Goal: Task Accomplishment & Management: Complete application form

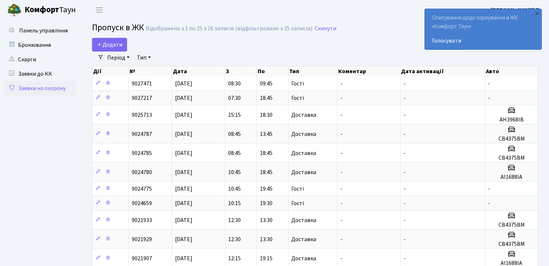
select select "25"
click at [109, 45] on span "Додати" at bounding box center [110, 45] width 26 height 8
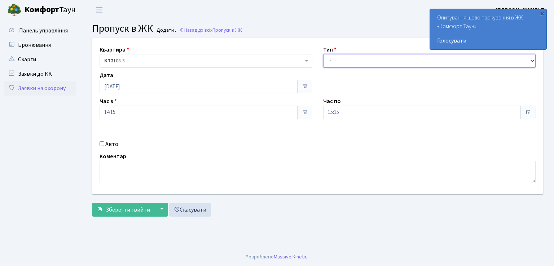
click at [380, 61] on select "- Доставка Таксі Гості Сервіс" at bounding box center [429, 61] width 213 height 14
select select "1"
click at [323, 54] on select "- Доставка Таксі Гості Сервіс" at bounding box center [429, 61] width 213 height 14
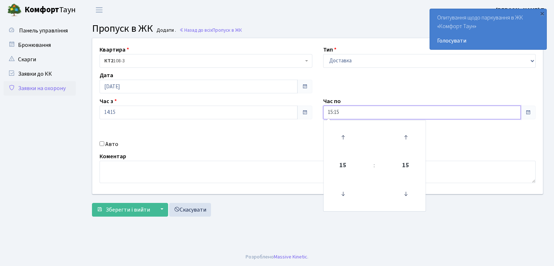
click at [360, 110] on input "15:15" at bounding box center [422, 113] width 198 height 14
click at [344, 135] on icon at bounding box center [343, 137] width 19 height 19
type input "17:15"
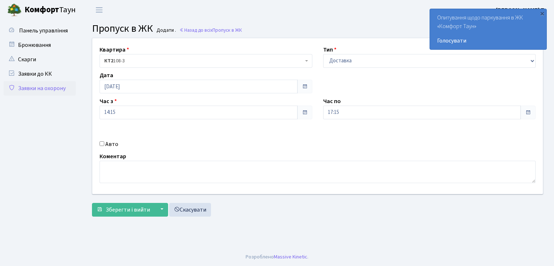
click at [103, 143] on input "Авто" at bounding box center [102, 143] width 5 height 5
checkbox input "true"
click at [375, 136] on input "text" at bounding box center [429, 138] width 213 height 14
type input "АН3968ІВ"
click at [120, 212] on span "Зберегти і вийти" at bounding box center [128, 210] width 44 height 8
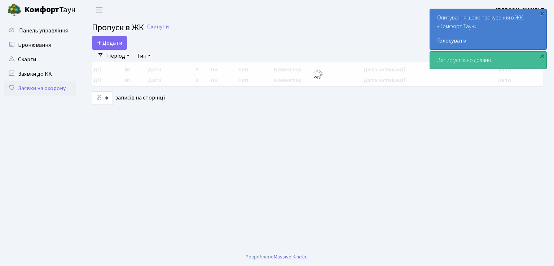
select select "25"
